Goal: Find specific page/section: Find specific page/section

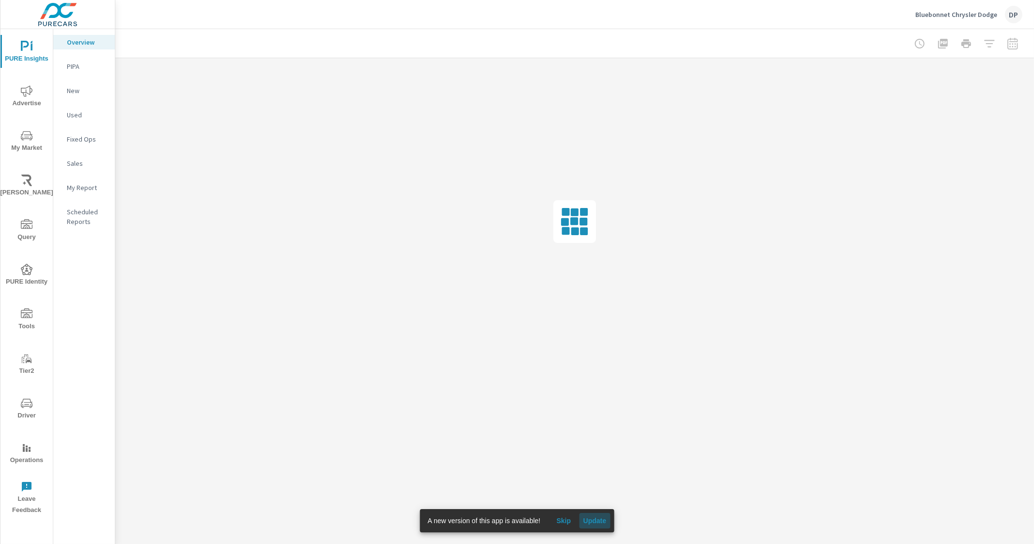
click at [596, 524] on span "Update" at bounding box center [594, 520] width 23 height 9
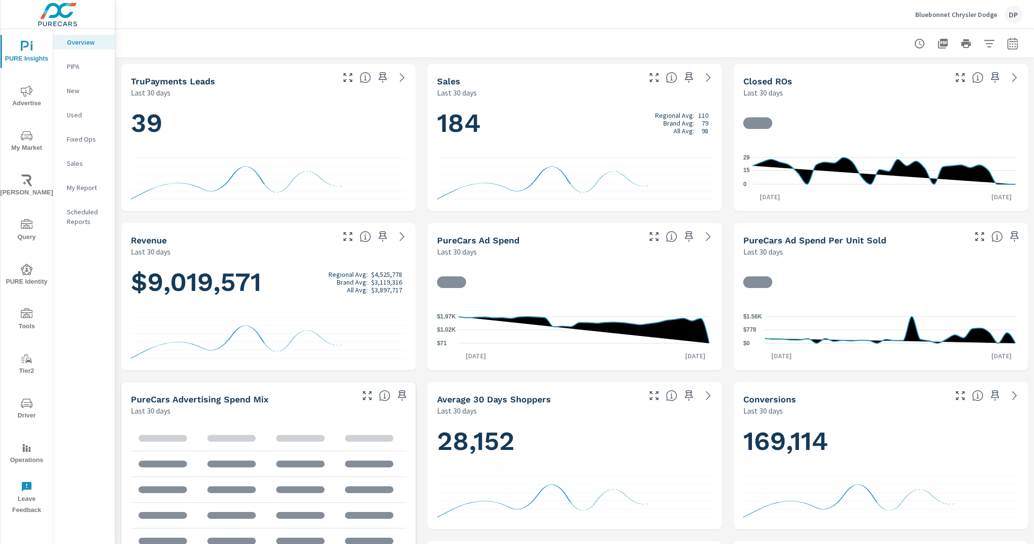
scroll to position [1853, 0]
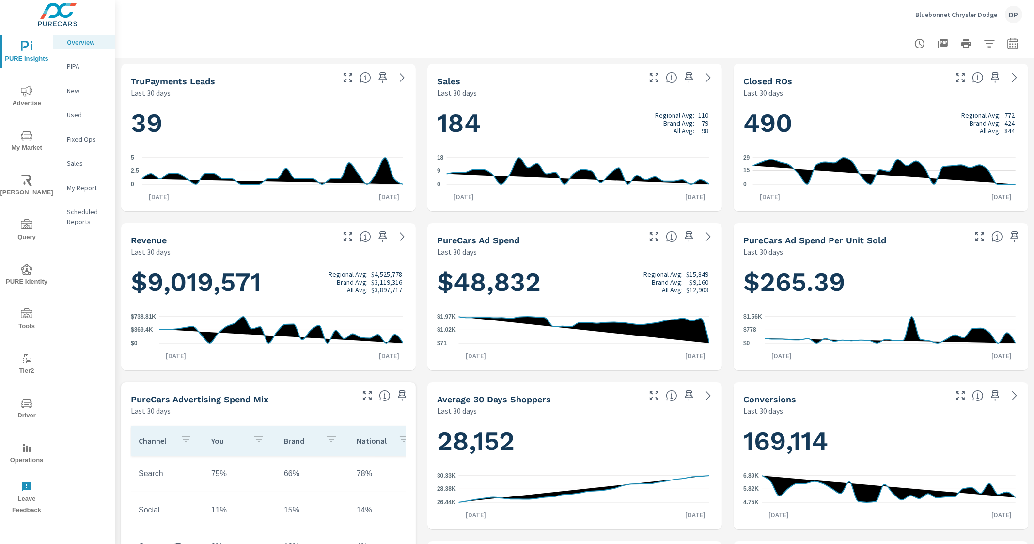
click at [86, 177] on nav "Overview PIPA New Used Fixed Ops Sales My Report Scheduled Reports" at bounding box center [84, 135] width 62 height 213
click at [81, 184] on p "My Report" at bounding box center [87, 188] width 40 height 10
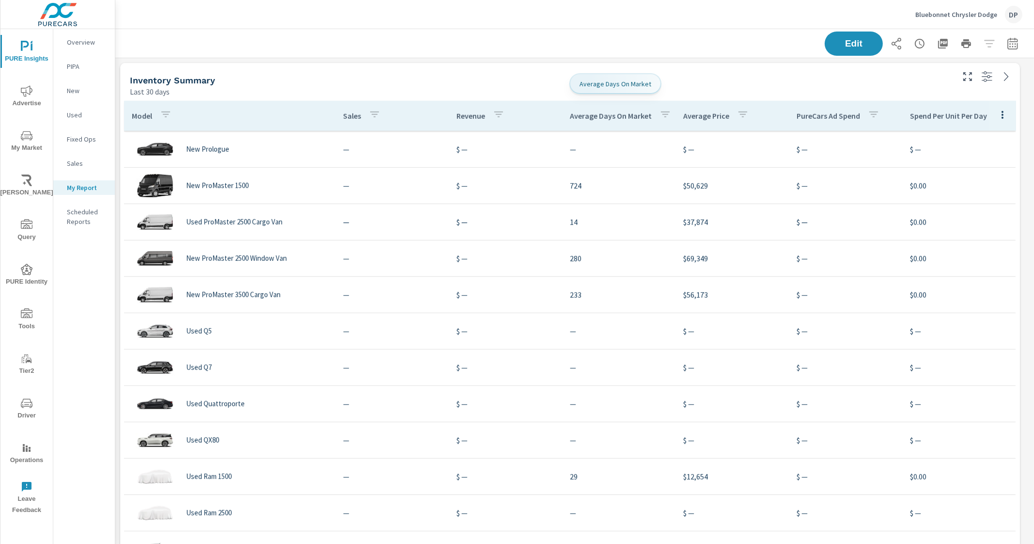
scroll to position [1250, 928]
